Goal: Information Seeking & Learning: Learn about a topic

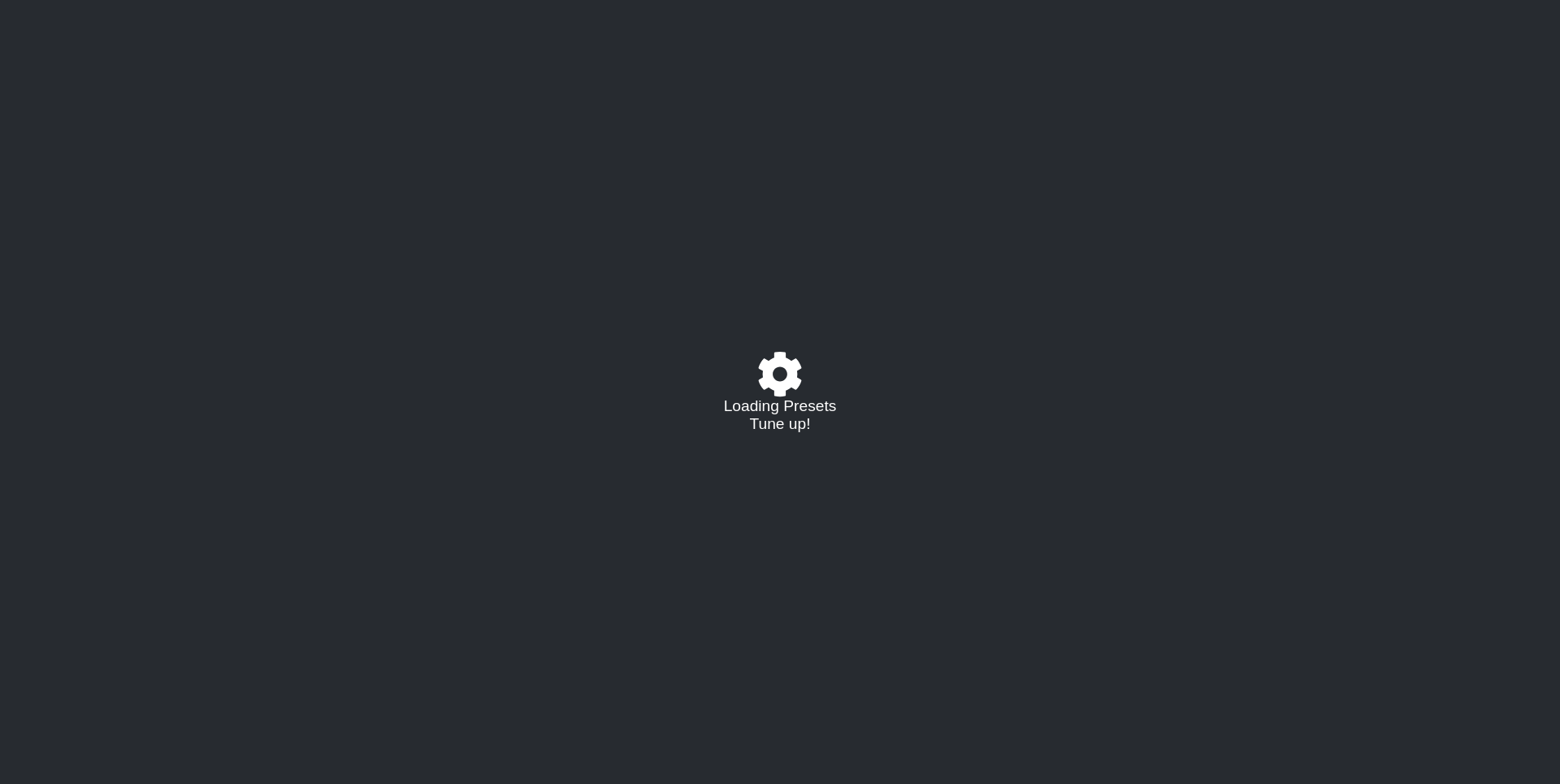
select select "/022512297046"
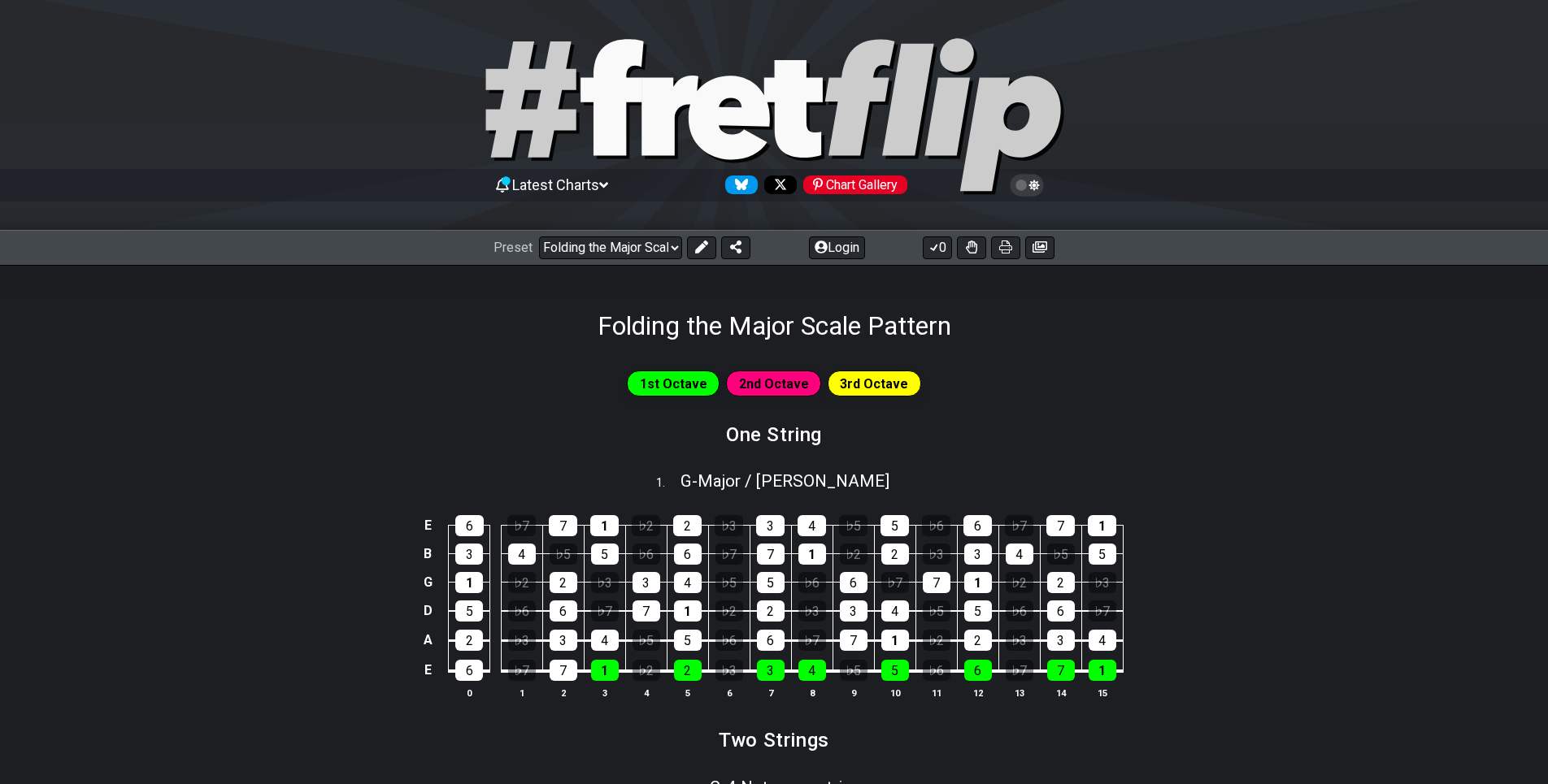
drag, startPoint x: 0, startPoint y: 0, endPoint x: 1009, endPoint y: 312, distance: 1056.1
click at [1009, 312] on div "Folding the Major Scale Pattern" at bounding box center [774, 303] width 1548 height 77
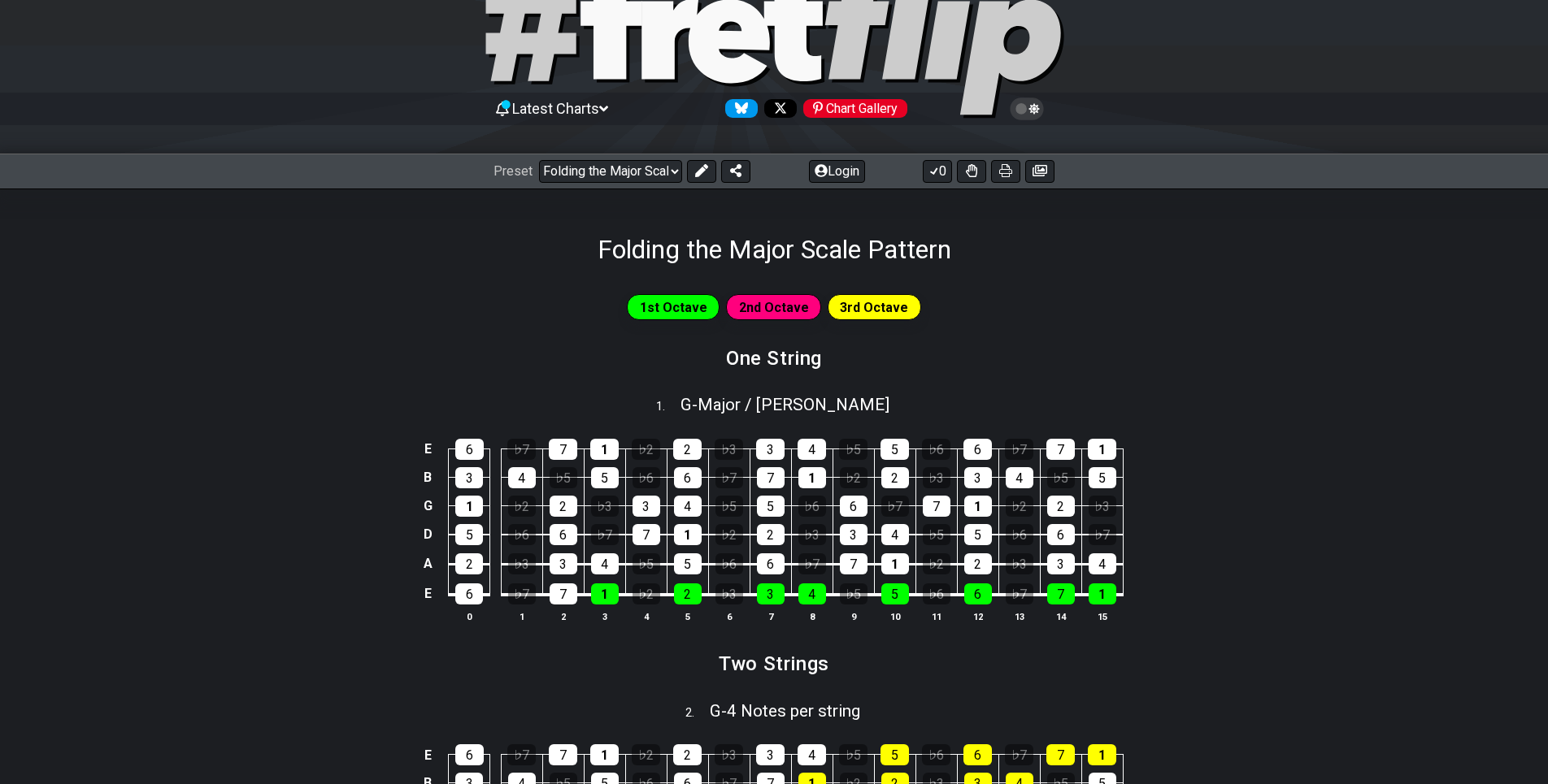
scroll to position [162, 0]
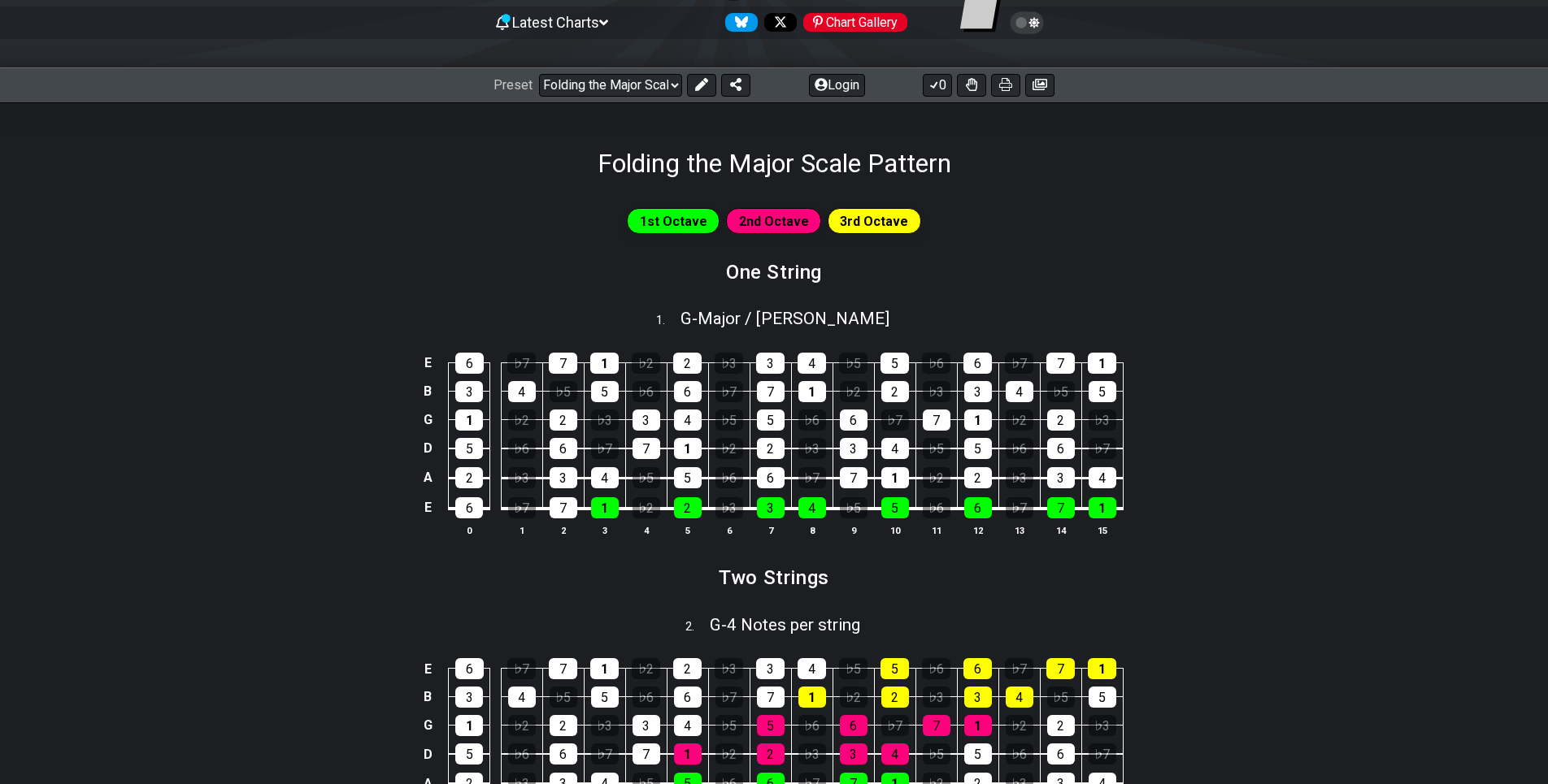
click at [699, 229] on span "1st Octave" at bounding box center [674, 221] width 68 height 23
click at [705, 211] on span "1st Octave" at bounding box center [674, 221] width 68 height 23
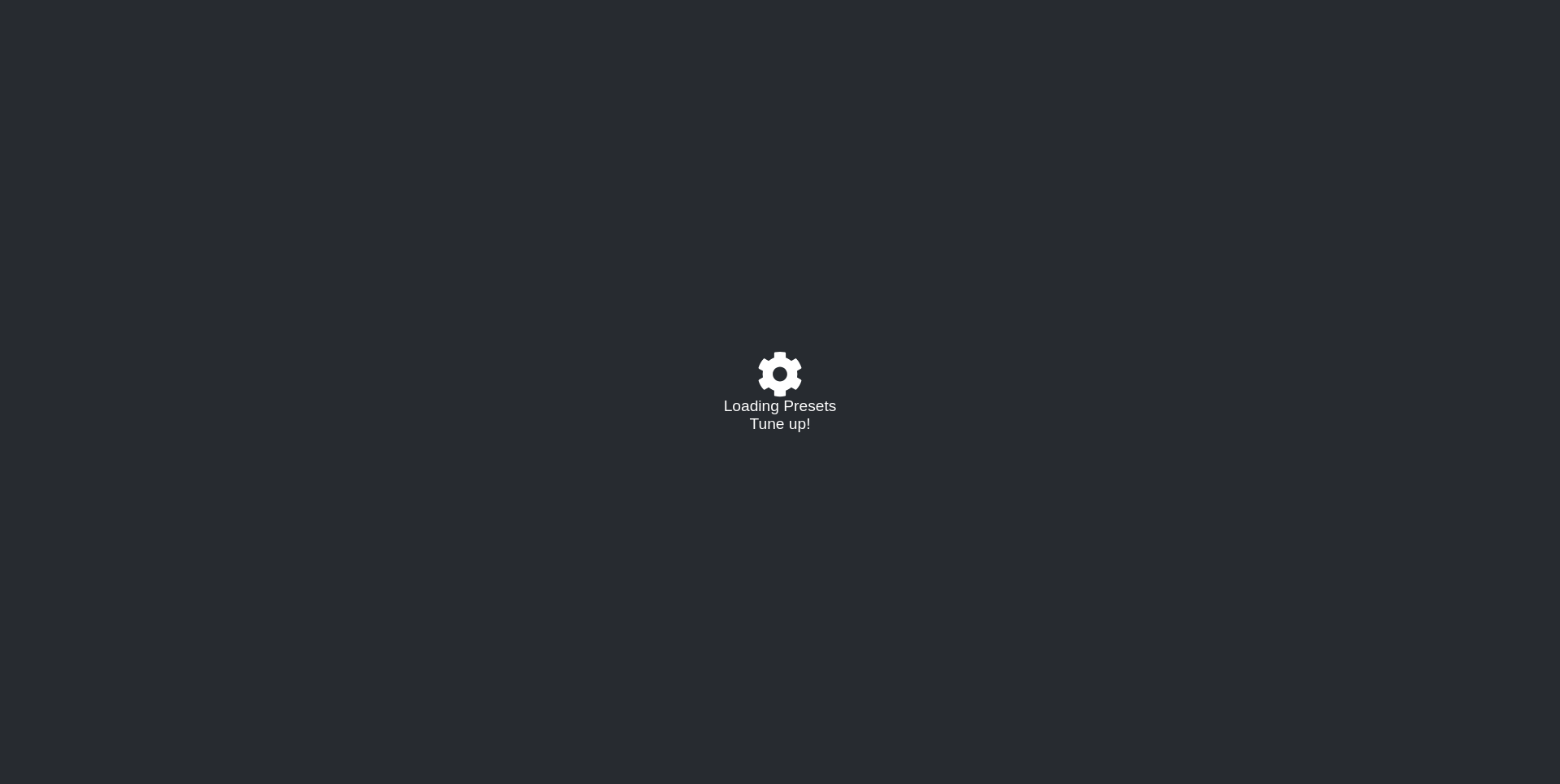
select select "/022340117624"
